Goal: Task Accomplishment & Management: Use online tool/utility

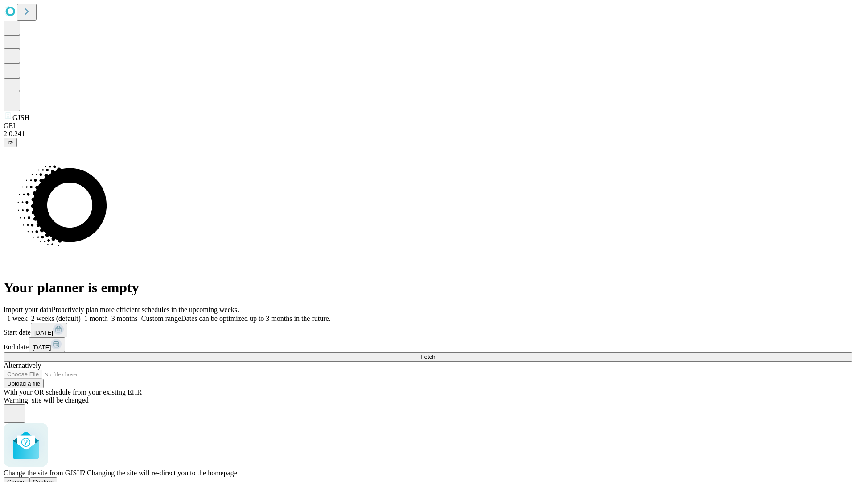
click at [54, 478] on span "Confirm" at bounding box center [43, 481] width 21 height 7
click at [81, 314] on label "2 weeks (default)" at bounding box center [54, 318] width 53 height 8
click at [435, 353] on span "Fetch" at bounding box center [428, 356] width 15 height 7
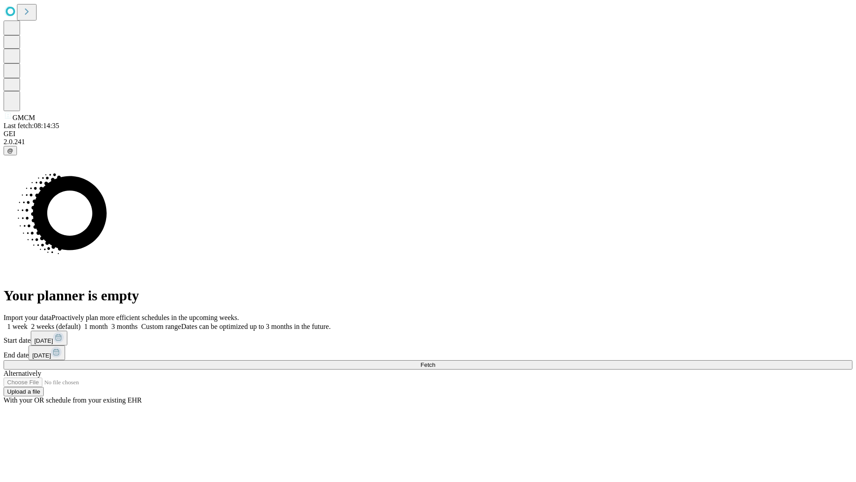
click at [81, 322] on label "2 weeks (default)" at bounding box center [54, 326] width 53 height 8
click at [435, 361] on span "Fetch" at bounding box center [428, 364] width 15 height 7
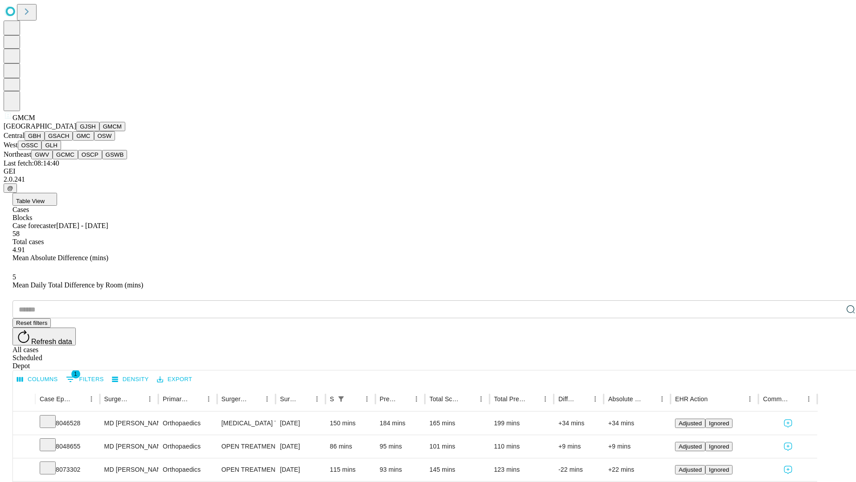
click at [45, 140] on button "GBH" at bounding box center [35, 135] width 20 height 9
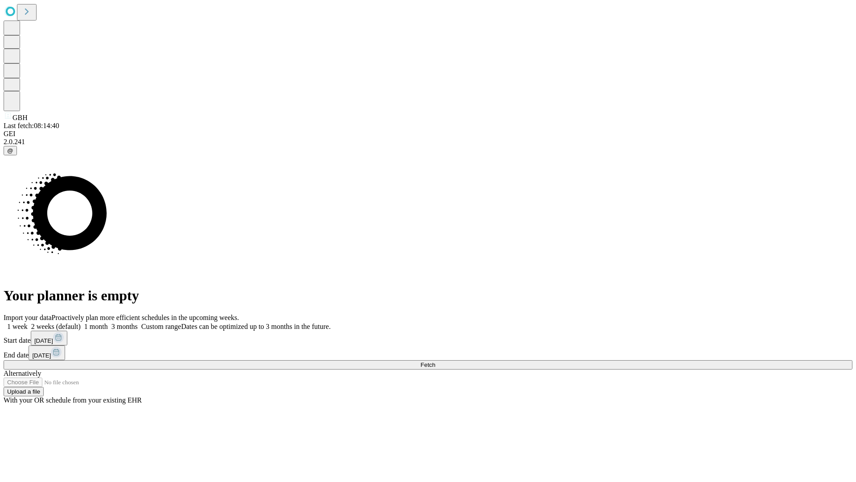
click at [81, 322] on label "2 weeks (default)" at bounding box center [54, 326] width 53 height 8
click at [435, 361] on span "Fetch" at bounding box center [428, 364] width 15 height 7
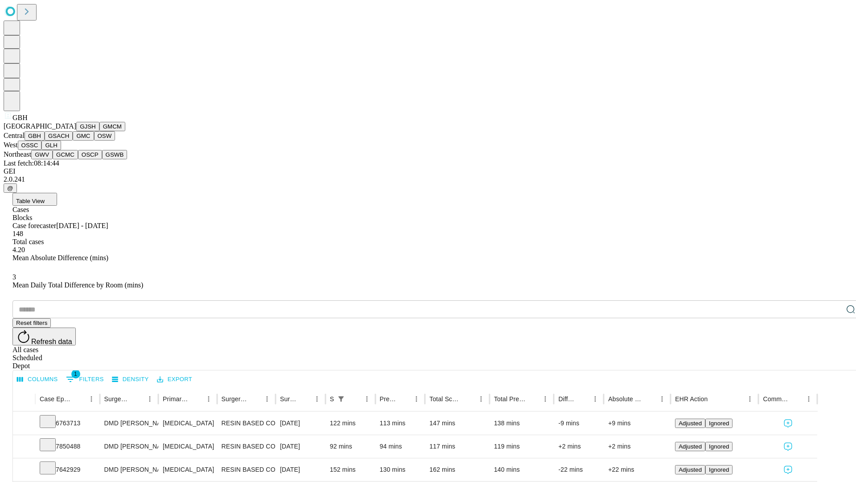
click at [69, 140] on button "GSACH" at bounding box center [59, 135] width 28 height 9
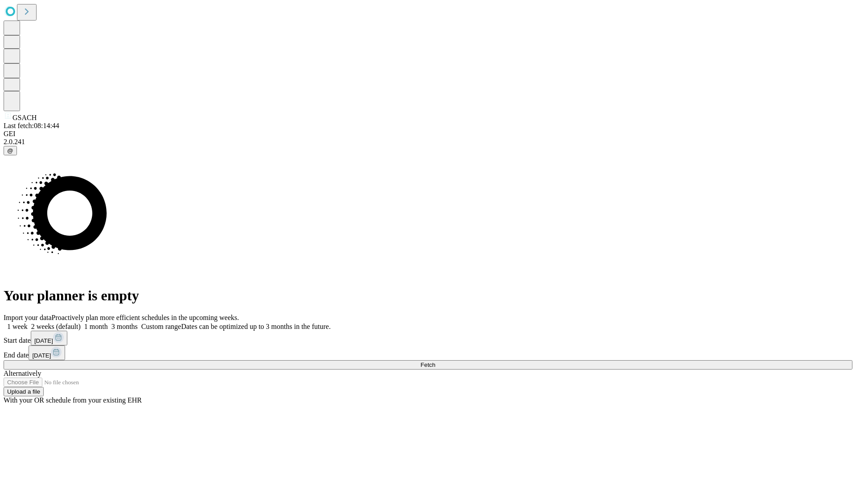
click at [81, 322] on label "2 weeks (default)" at bounding box center [54, 326] width 53 height 8
click at [435, 361] on span "Fetch" at bounding box center [428, 364] width 15 height 7
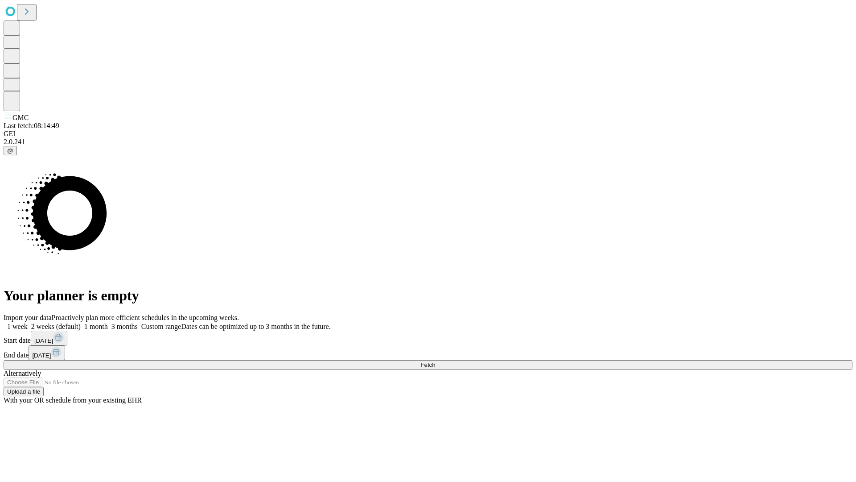
click at [81, 322] on label "2 weeks (default)" at bounding box center [54, 326] width 53 height 8
click at [435, 361] on span "Fetch" at bounding box center [428, 364] width 15 height 7
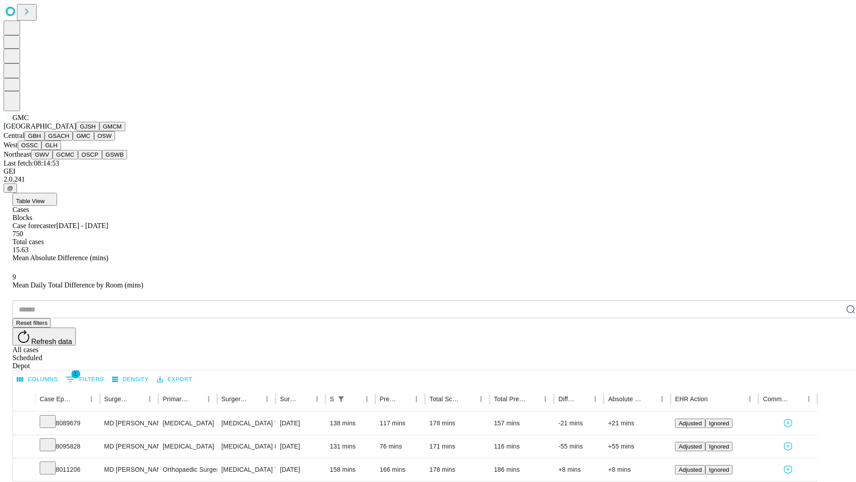
click at [94, 140] on button "OSW" at bounding box center [104, 135] width 21 height 9
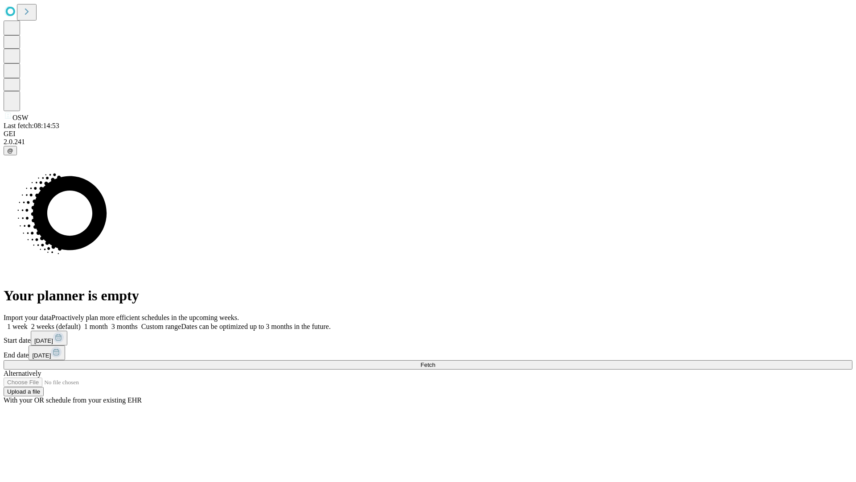
click at [435, 361] on span "Fetch" at bounding box center [428, 364] width 15 height 7
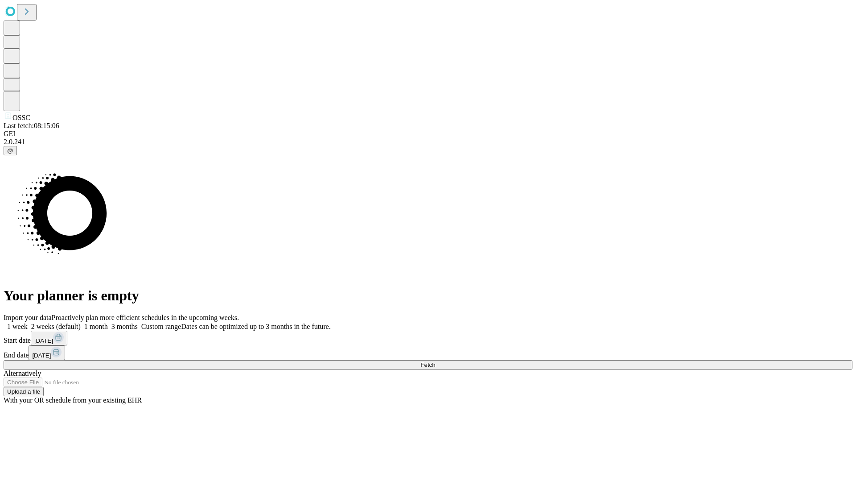
click at [81, 322] on label "2 weeks (default)" at bounding box center [54, 326] width 53 height 8
click at [435, 361] on span "Fetch" at bounding box center [428, 364] width 15 height 7
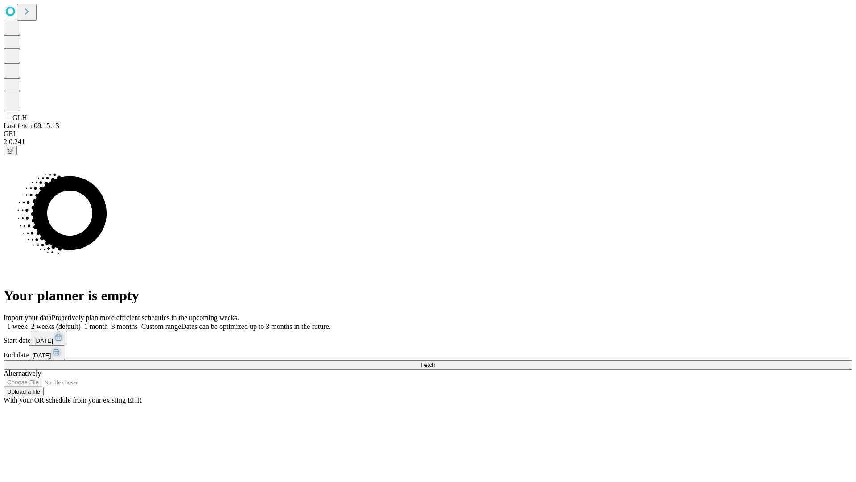
click at [81, 322] on label "2 weeks (default)" at bounding box center [54, 326] width 53 height 8
click at [435, 361] on span "Fetch" at bounding box center [428, 364] width 15 height 7
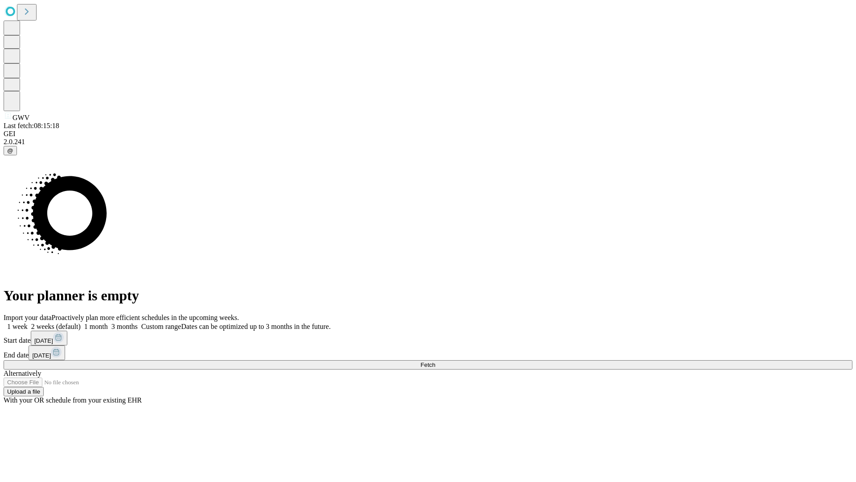
click at [81, 322] on label "2 weeks (default)" at bounding box center [54, 326] width 53 height 8
click at [435, 361] on span "Fetch" at bounding box center [428, 364] width 15 height 7
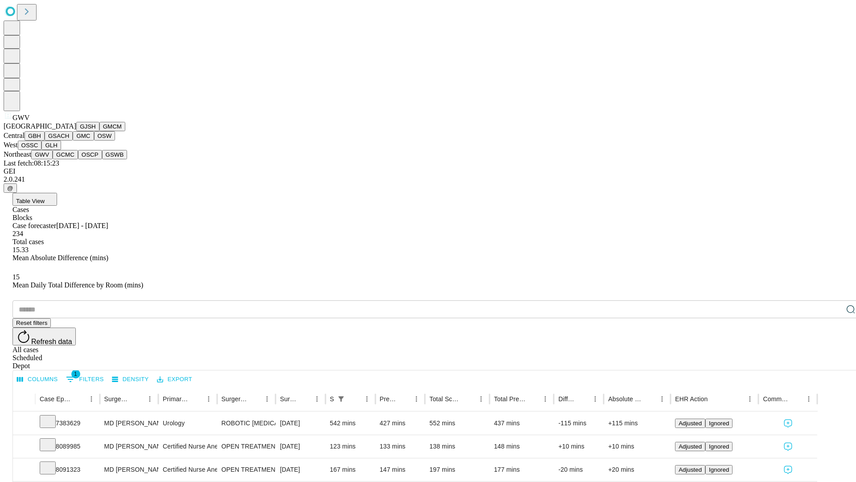
click at [69, 159] on button "GCMC" at bounding box center [65, 154] width 25 height 9
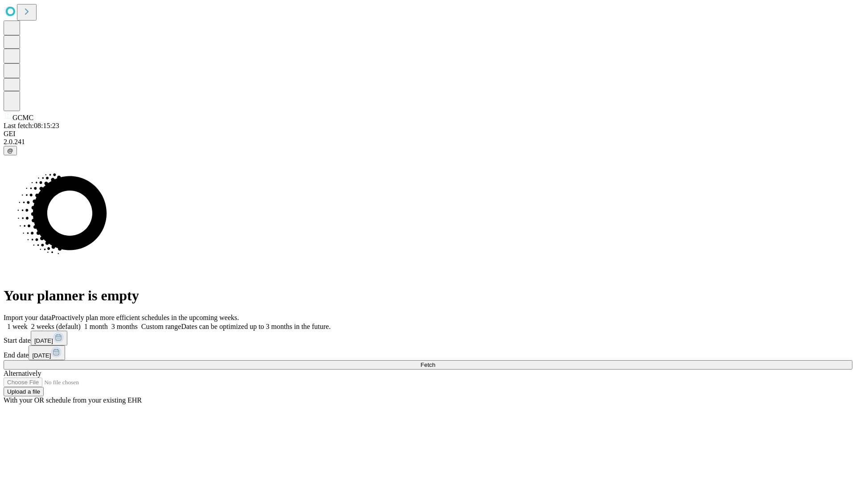
click at [81, 322] on label "2 weeks (default)" at bounding box center [54, 326] width 53 height 8
click at [435, 361] on span "Fetch" at bounding box center [428, 364] width 15 height 7
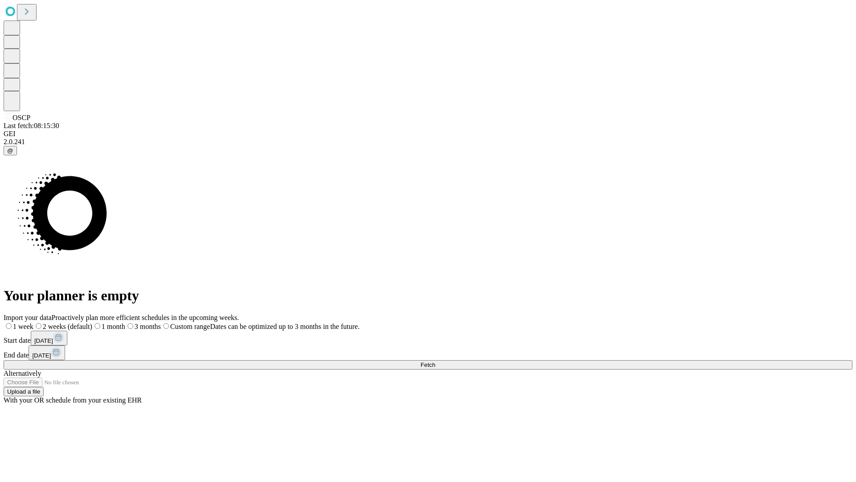
click at [92, 322] on label "2 weeks (default)" at bounding box center [62, 326] width 59 height 8
click at [435, 361] on span "Fetch" at bounding box center [428, 364] width 15 height 7
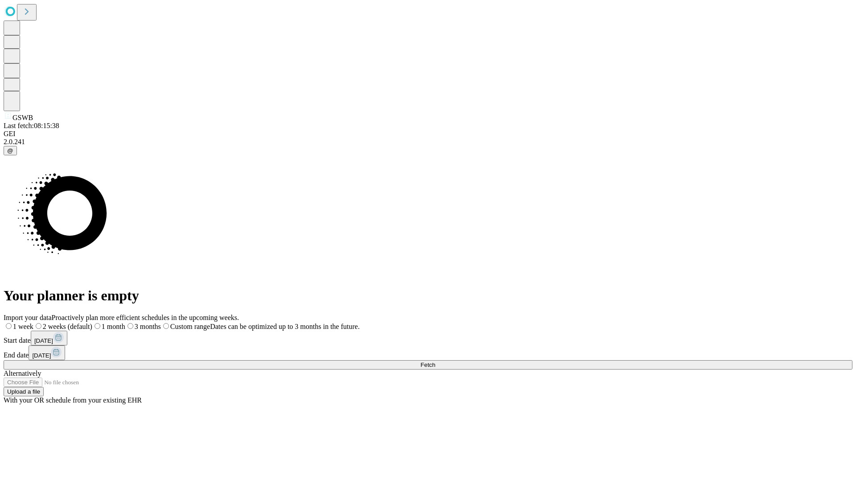
click at [92, 322] on label "2 weeks (default)" at bounding box center [62, 326] width 59 height 8
click at [435, 361] on span "Fetch" at bounding box center [428, 364] width 15 height 7
